Goal: Task Accomplishment & Management: Use online tool/utility

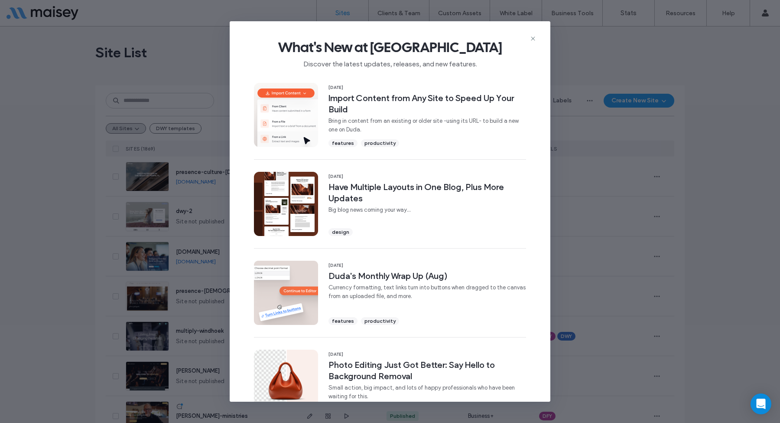
click at [173, 55] on div "What's New at Duda Discover the latest updates, releases, and new features. 16 …" at bounding box center [390, 211] width 780 height 423
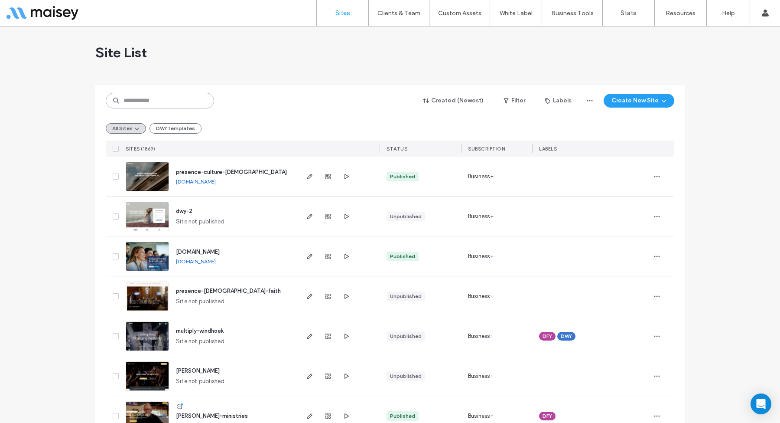
click at [166, 94] on input at bounding box center [160, 101] width 108 height 16
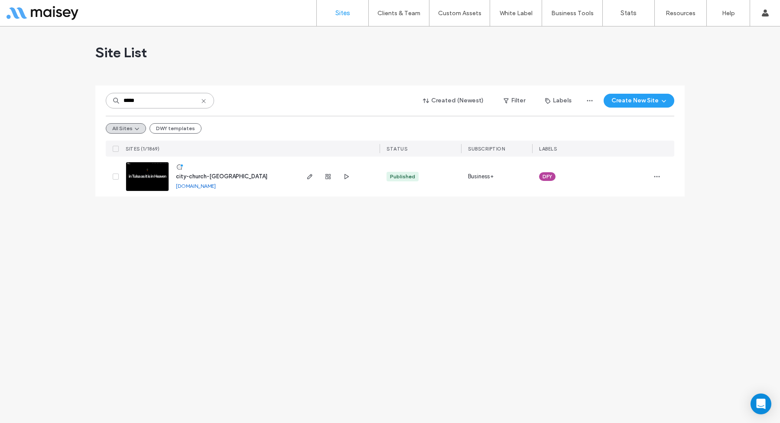
type input "*****"
click at [152, 188] on link at bounding box center [147, 176] width 43 height 29
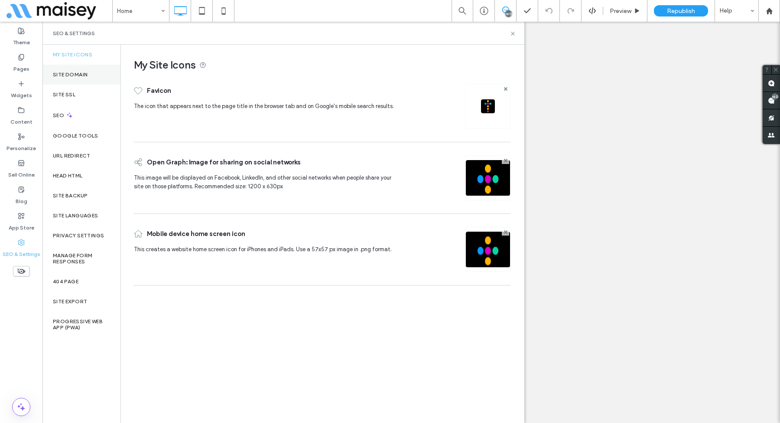
click at [89, 78] on div "Site Domain" at bounding box center [81, 75] width 78 height 20
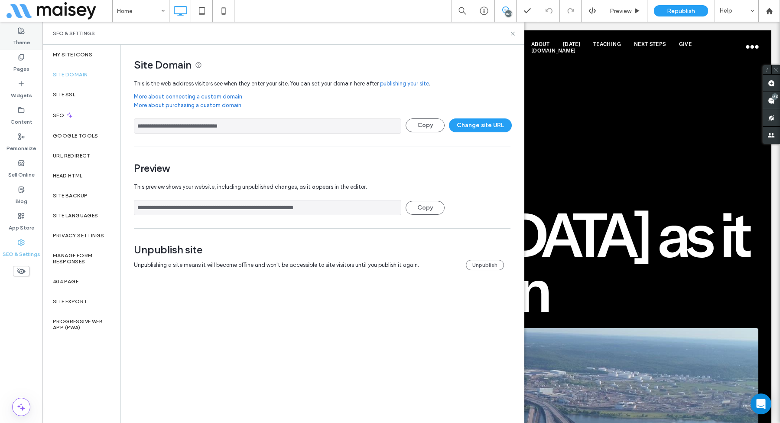
click at [26, 41] on label "Theme" at bounding box center [21, 40] width 17 height 12
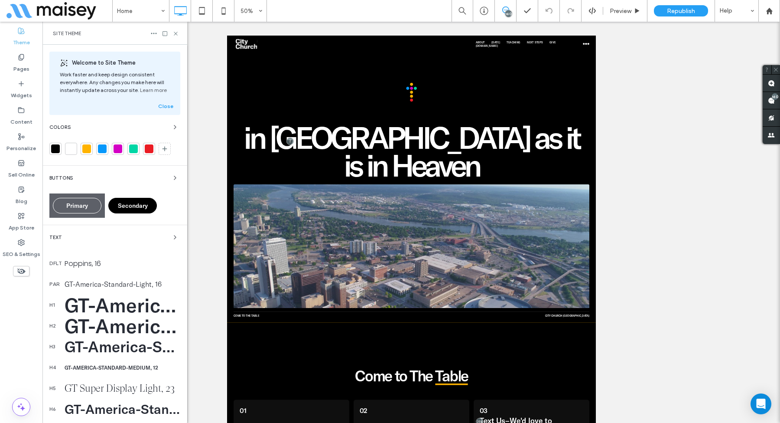
scroll to position [103, 0]
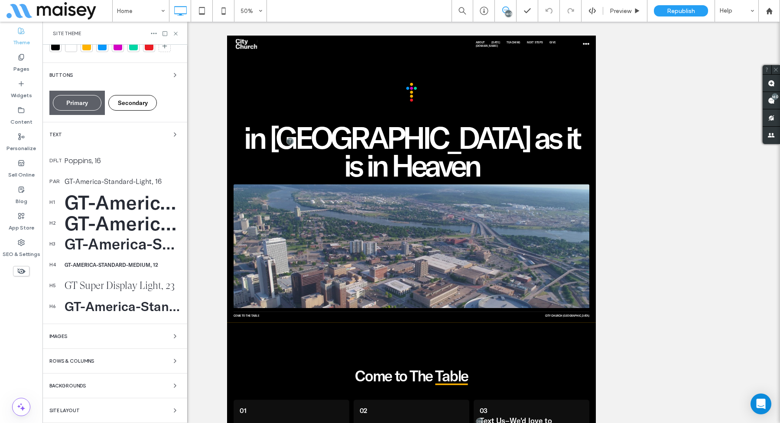
click at [89, 406] on div "Site Layout" at bounding box center [114, 410] width 131 height 10
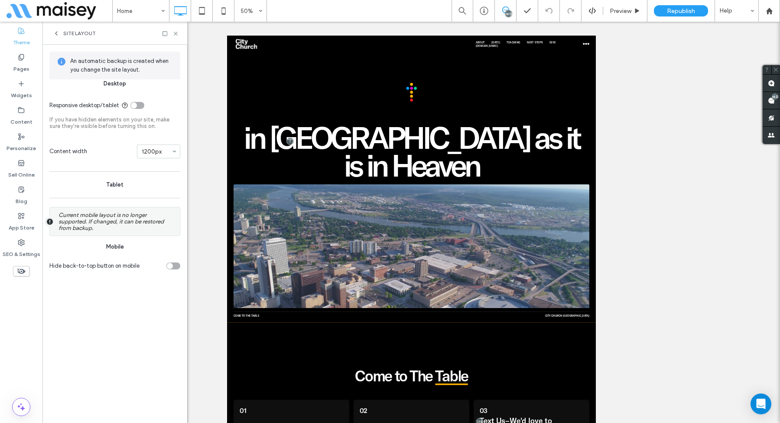
scroll to position [0, 0]
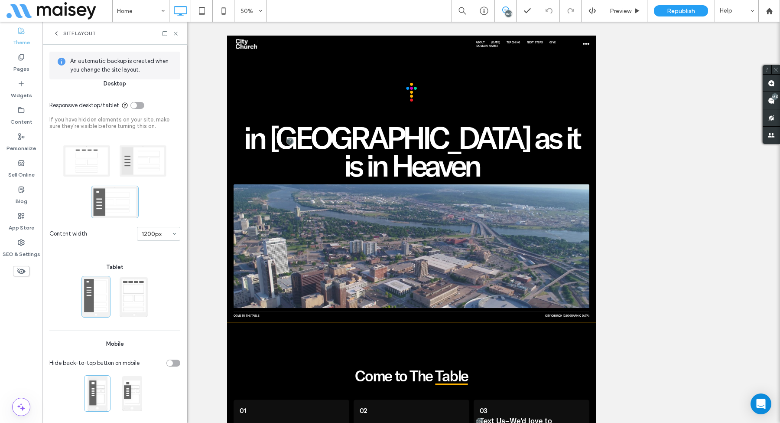
click at [101, 235] on span "Content width" at bounding box center [91, 233] width 84 height 9
click at [174, 32] on use at bounding box center [175, 33] width 3 height 3
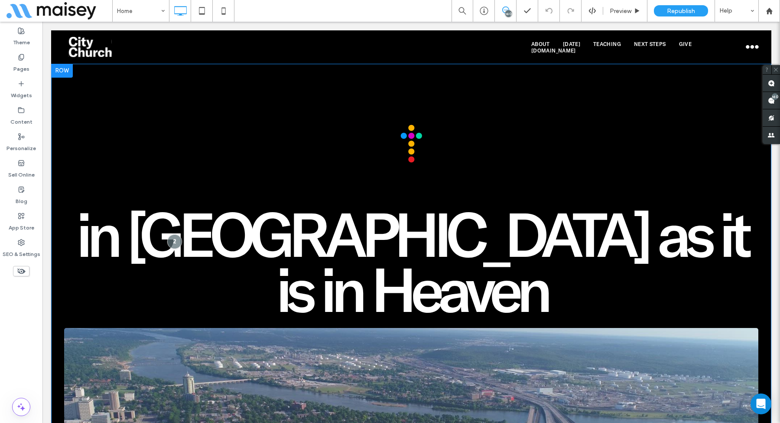
click at [120, 72] on div "in [GEOGRAPHIC_DATA] as it is in Heaven Click To Paste Come to the Table Click …" at bounding box center [411, 334] width 721 height 540
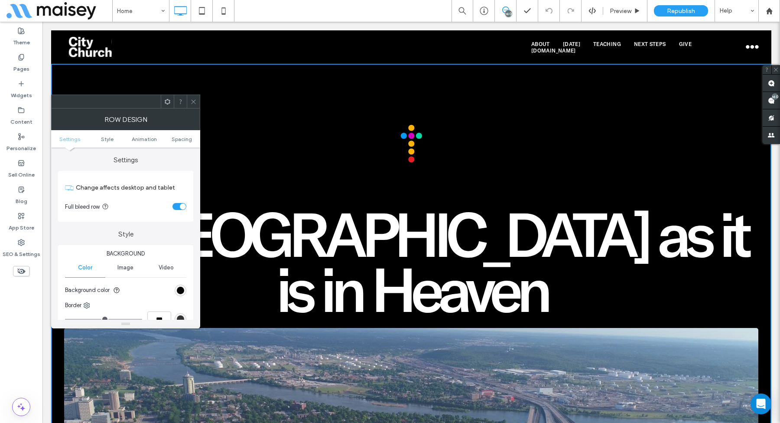
click at [180, 206] on div "toggle" at bounding box center [183, 206] width 6 height 6
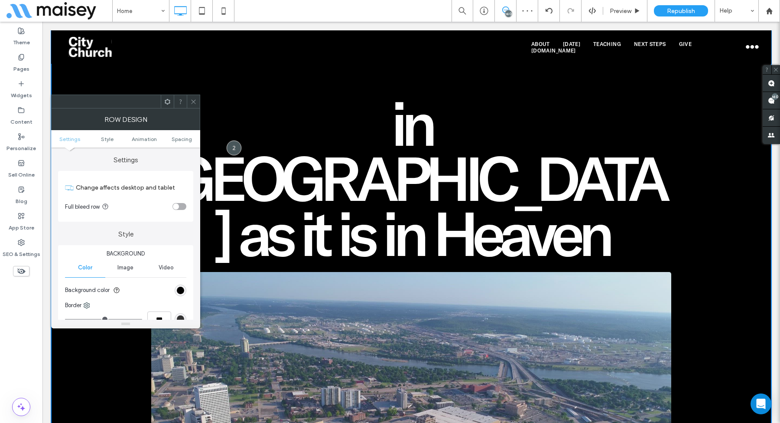
scroll to position [112, 0]
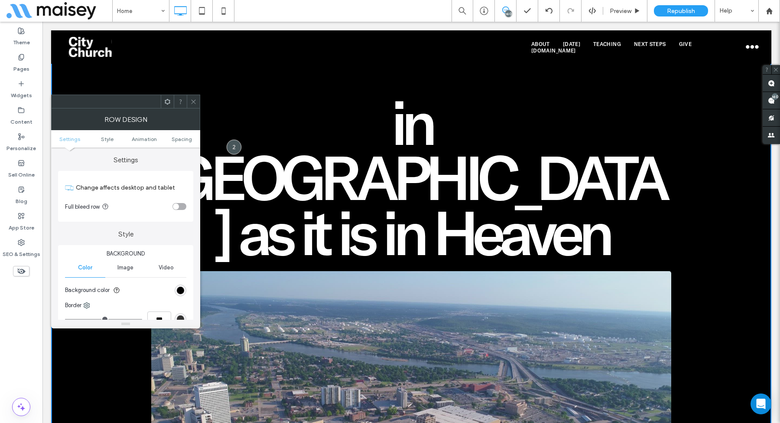
click at [193, 100] on icon at bounding box center [193, 101] width 7 height 7
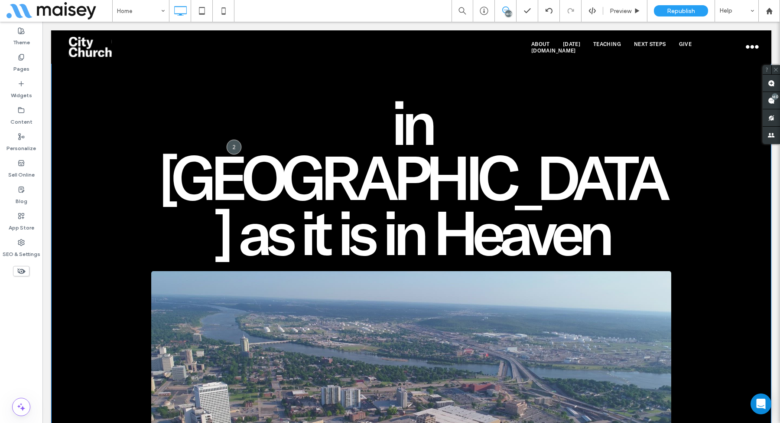
click at [143, 179] on div "in [GEOGRAPHIC_DATA] as it is in Heaven Click To Paste Come to the Table Click …" at bounding box center [411, 249] width 721 height 595
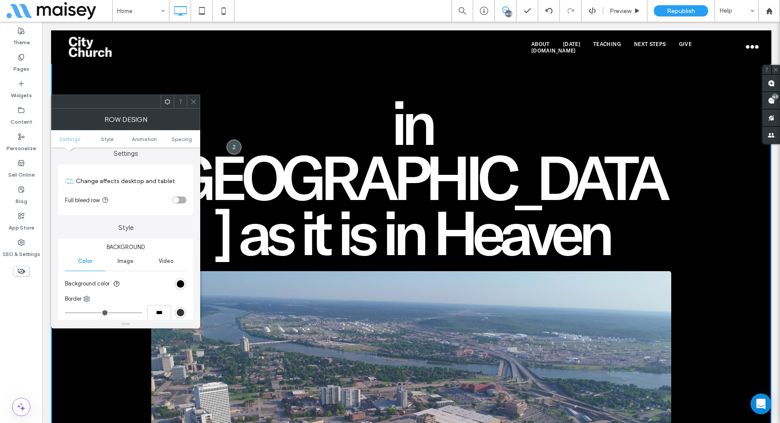
scroll to position [0, 0]
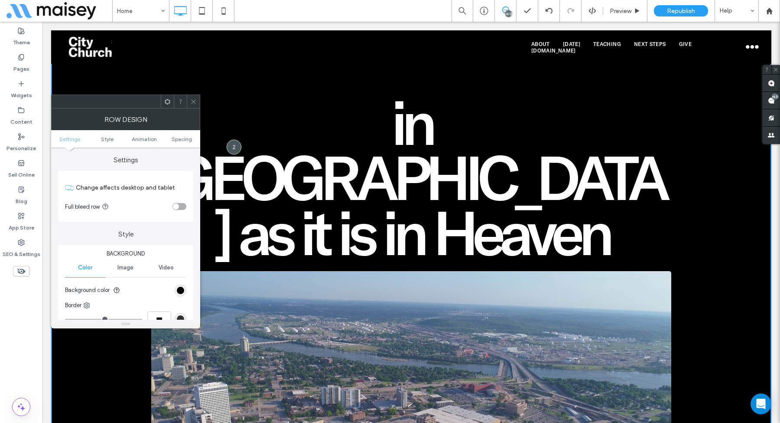
click at [178, 205] on div "toggle" at bounding box center [176, 206] width 6 height 6
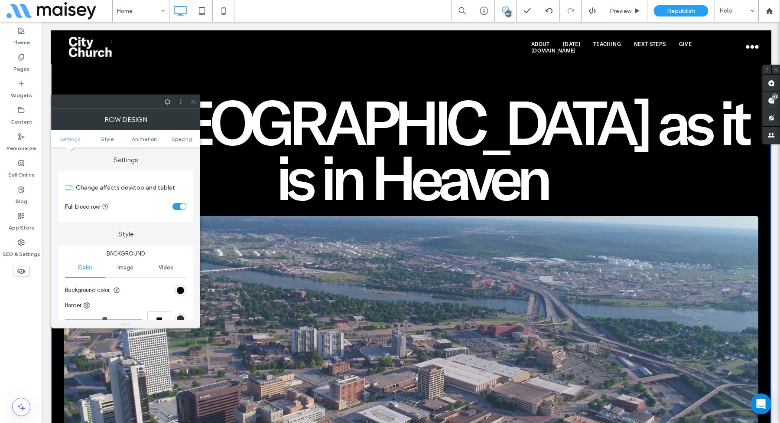
click at [194, 103] on icon at bounding box center [193, 101] width 7 height 7
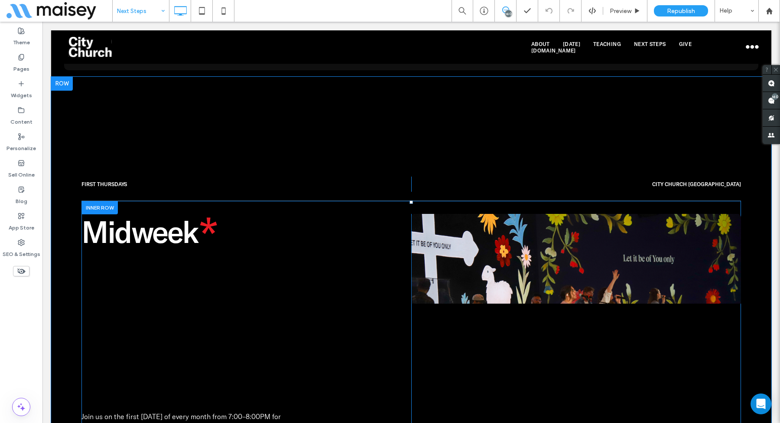
scroll to position [1686, 0]
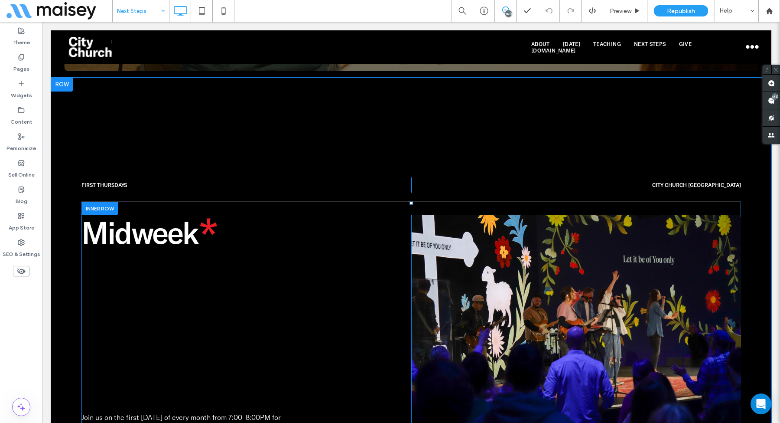
click at [140, 202] on div "Midweek Join us on the first [DATE] of every month from 7:00–8:00PM for Midweek…" at bounding box center [412, 357] width 660 height 310
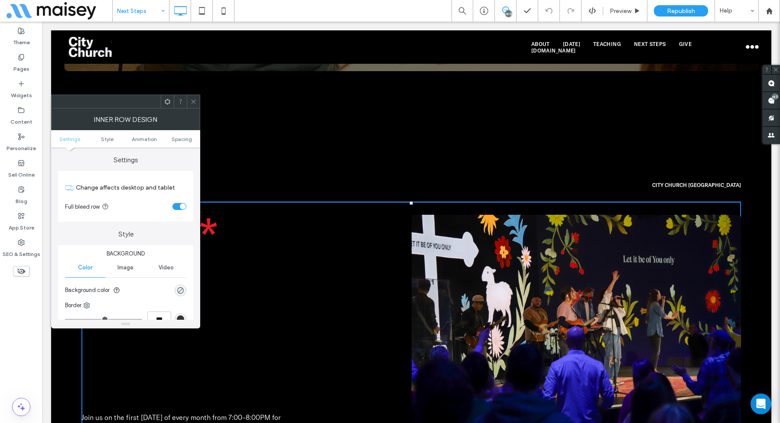
click at [196, 100] on icon at bounding box center [193, 101] width 7 height 7
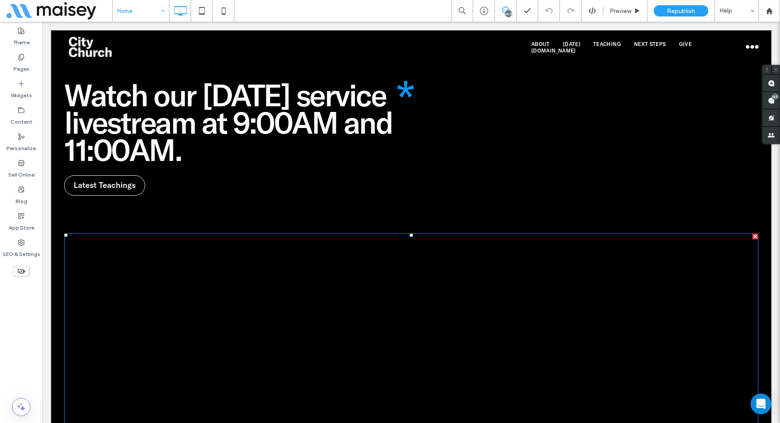
scroll to position [1359, 0]
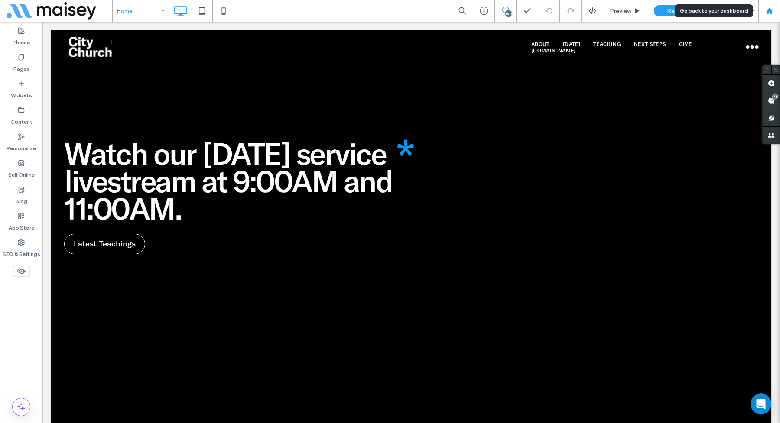
click at [769, 16] on div at bounding box center [770, 11] width 22 height 22
